Goal: Task Accomplishment & Management: Use online tool/utility

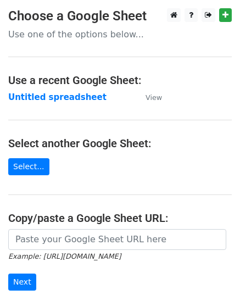
scroll to position [140, 0]
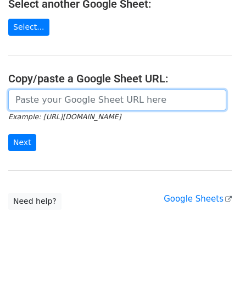
click at [66, 107] on input "url" at bounding box center [117, 100] width 218 height 21
paste input "[URL][DOMAIN_NAME]"
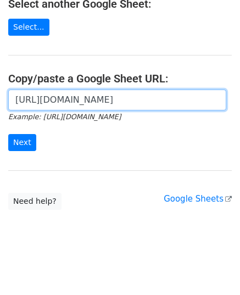
scroll to position [0, 246]
type input "[URL][DOMAIN_NAME]"
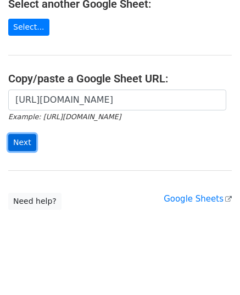
click at [22, 144] on input "Next" at bounding box center [22, 142] width 28 height 17
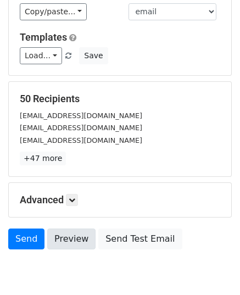
scroll to position [165, 0]
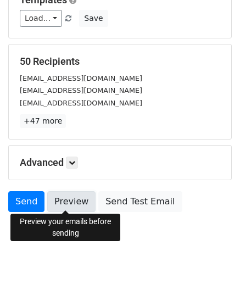
click at [58, 201] on link "Preview" at bounding box center [71, 201] width 48 height 21
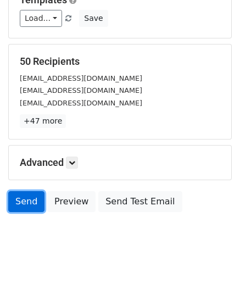
click at [35, 197] on link "Send" at bounding box center [26, 201] width 36 height 21
